Goal: Find specific page/section: Find specific page/section

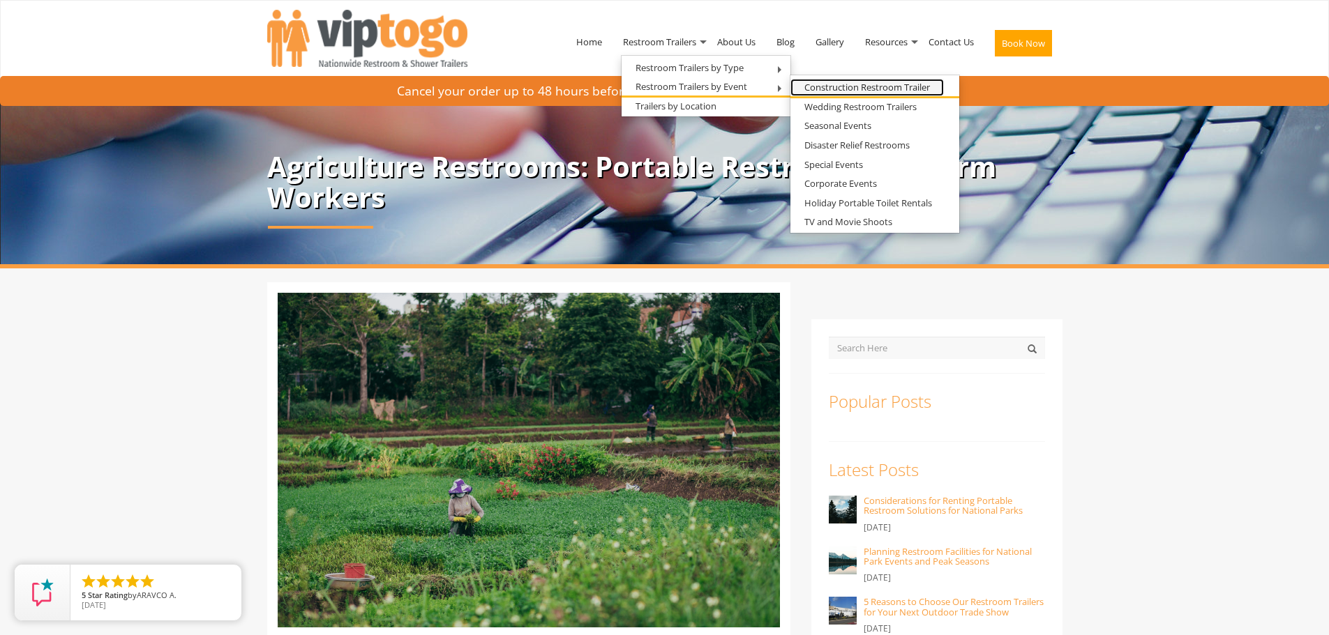
click at [824, 89] on link "Construction Restroom Trailer" at bounding box center [866, 87] width 153 height 17
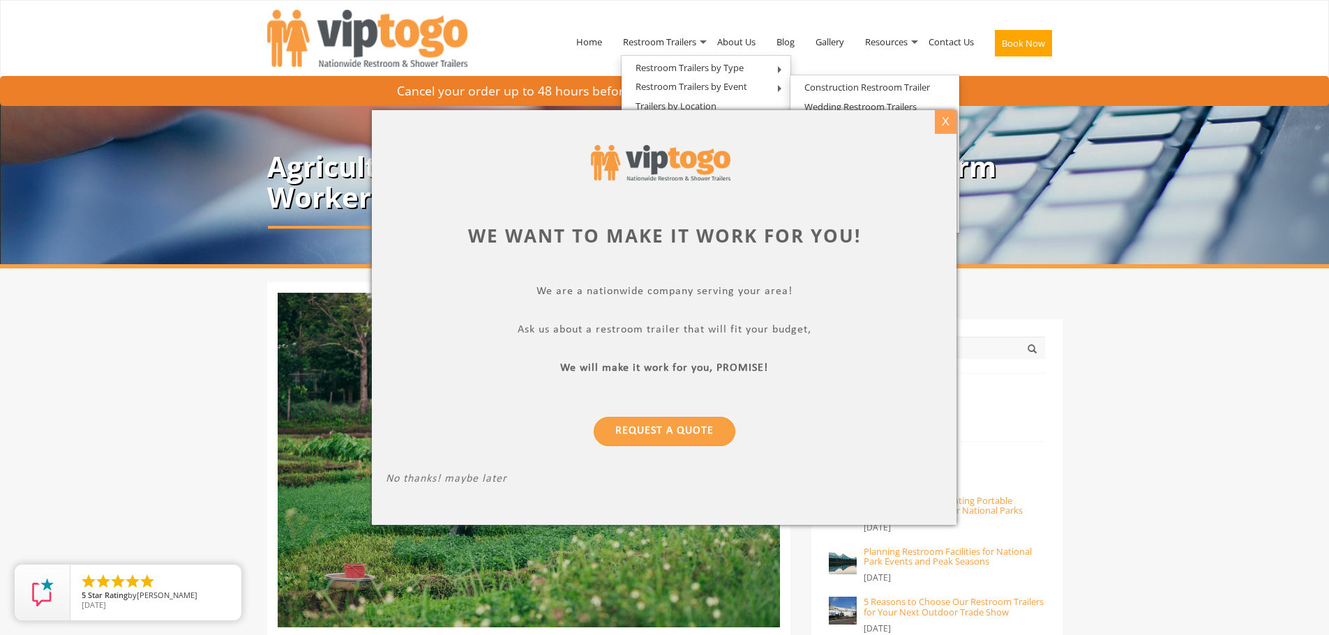
click at [953, 117] on div "X" at bounding box center [946, 122] width 22 height 24
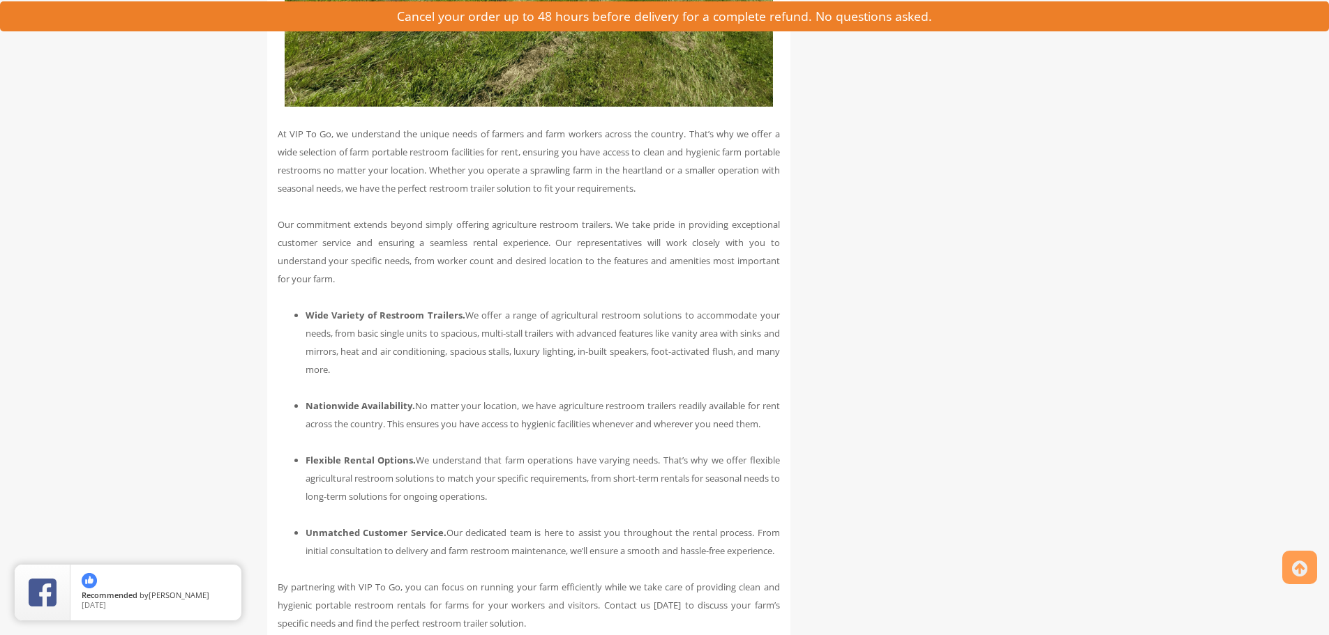
scroll to position [1255, 0]
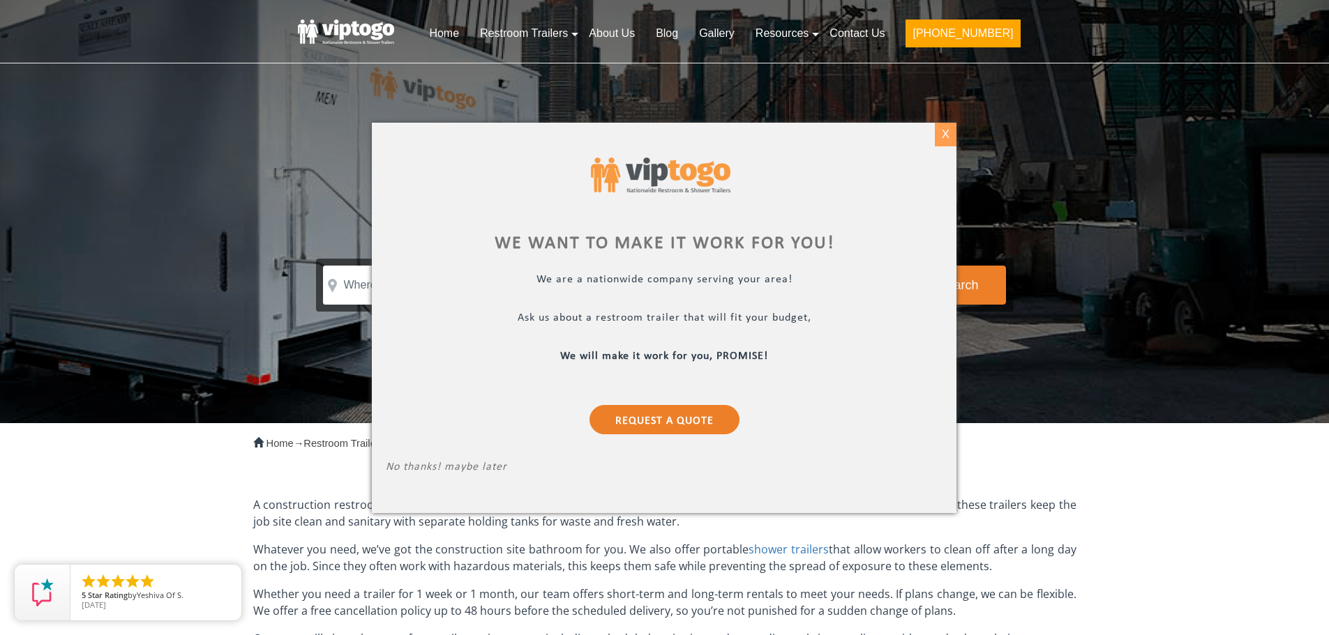
click at [950, 135] on div "X" at bounding box center [946, 135] width 22 height 24
